Goal: Task Accomplishment & Management: Manage account settings

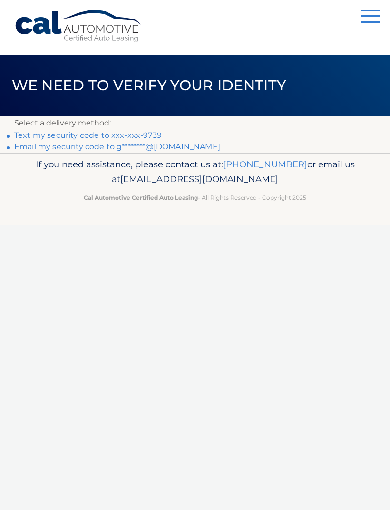
click at [107, 136] on link "Text my security code to xxx-xxx-9739" at bounding box center [87, 135] width 147 height 9
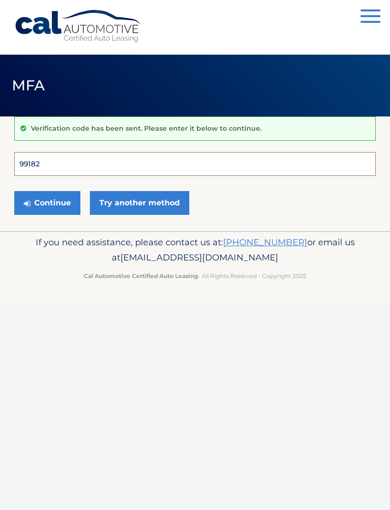
type input "991823"
click at [47, 202] on button "Continue" at bounding box center [47, 203] width 66 height 24
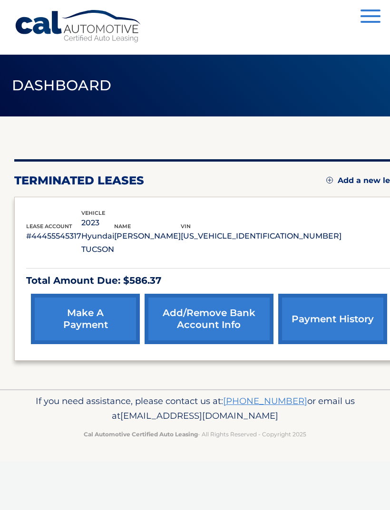
click at [88, 311] on link "make a payment" at bounding box center [85, 319] width 109 height 50
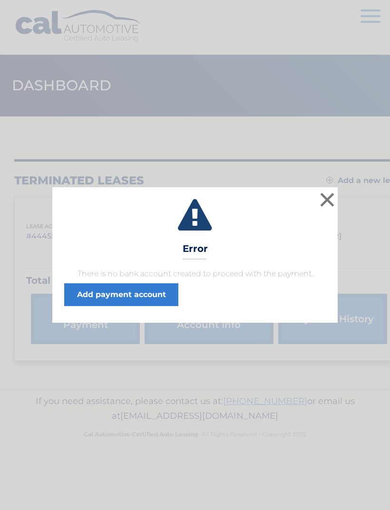
click at [141, 294] on link "Add payment account" at bounding box center [121, 294] width 114 height 23
click at [332, 200] on button "×" at bounding box center [326, 199] width 19 height 19
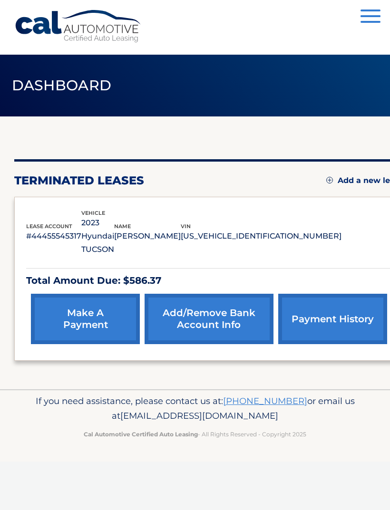
click at [312, 308] on link "payment history" at bounding box center [332, 319] width 109 height 50
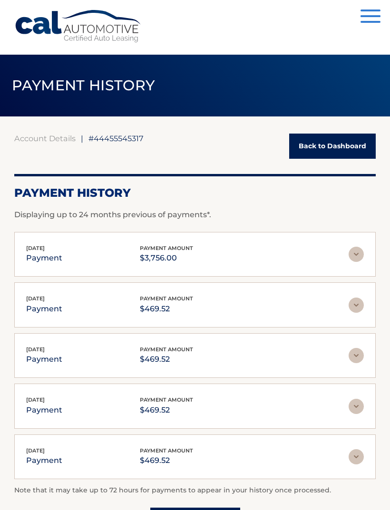
click at [312, 304] on div "Aug 28, 2025 payment payment amount $469.52" at bounding box center [187, 304] width 322 height 21
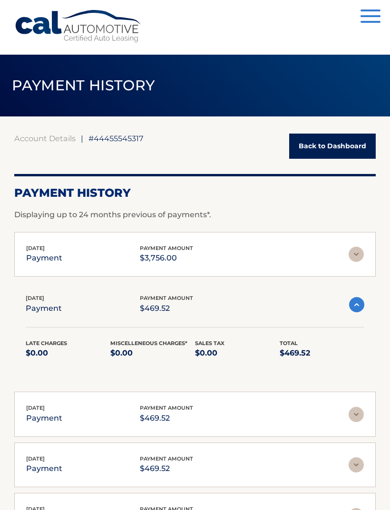
click at [337, 146] on link "Back to Dashboard" at bounding box center [332, 145] width 86 height 25
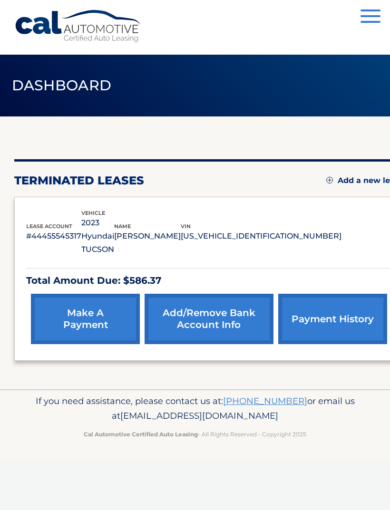
click at [87, 311] on link "make a payment" at bounding box center [85, 319] width 109 height 50
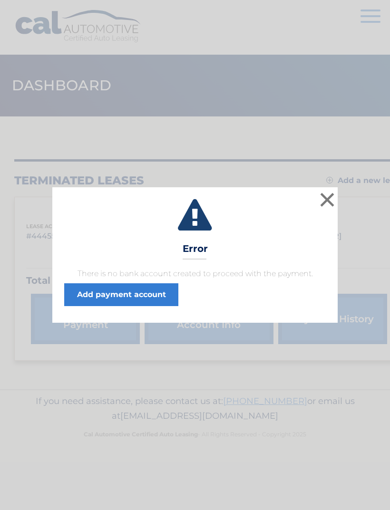
click at [126, 297] on link "Add payment account" at bounding box center [121, 294] width 114 height 23
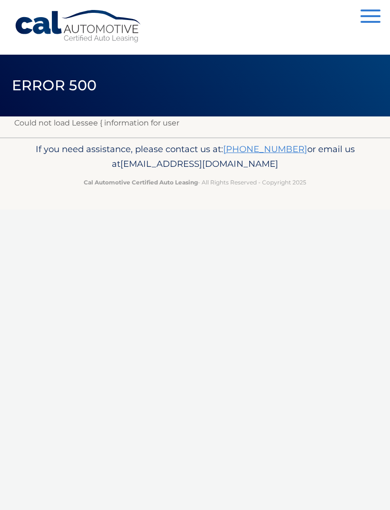
click at [372, 14] on button "Menu" at bounding box center [370, 18] width 20 height 16
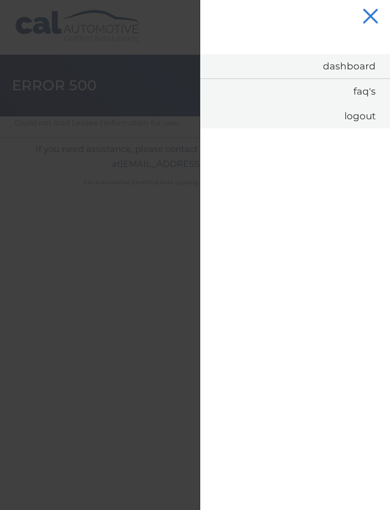
click at [352, 67] on link "Dashboard" at bounding box center [295, 66] width 190 height 24
